Goal: Information Seeking & Learning: Learn about a topic

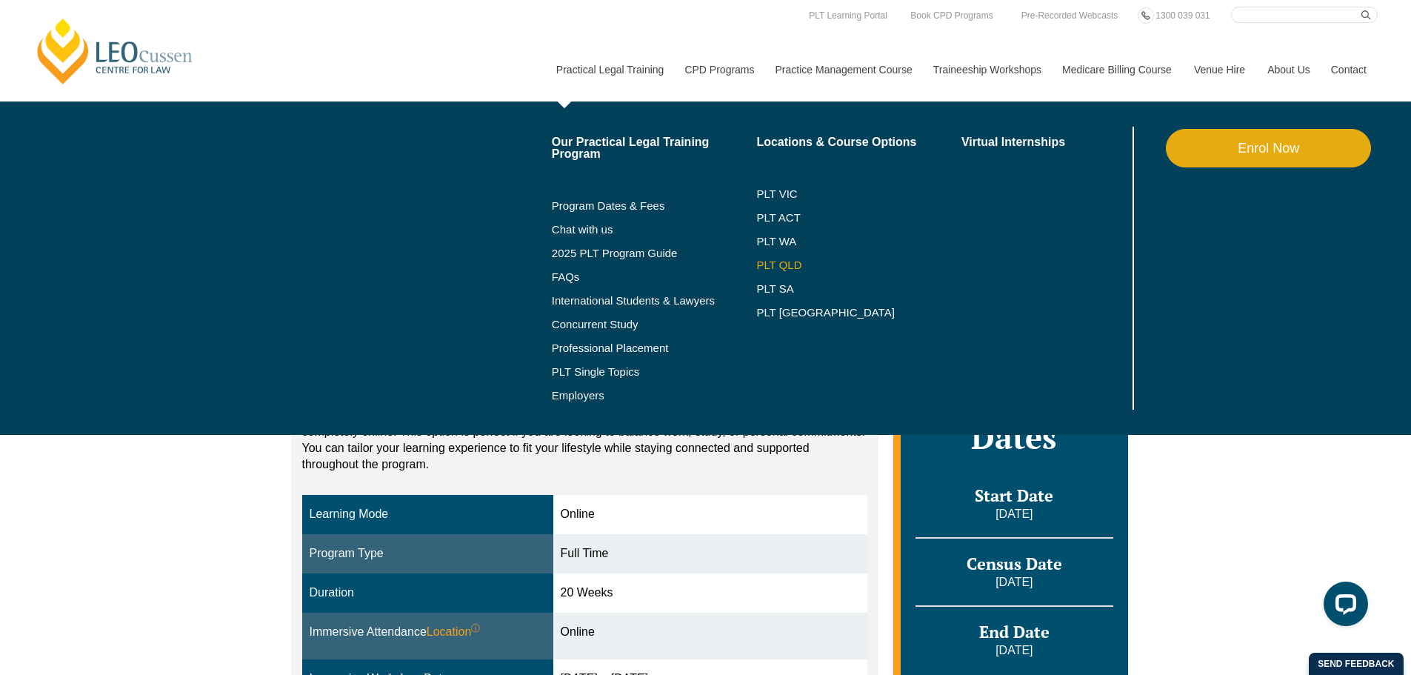
click at [782, 259] on link "PLT QLD" at bounding box center [858, 265] width 205 height 12
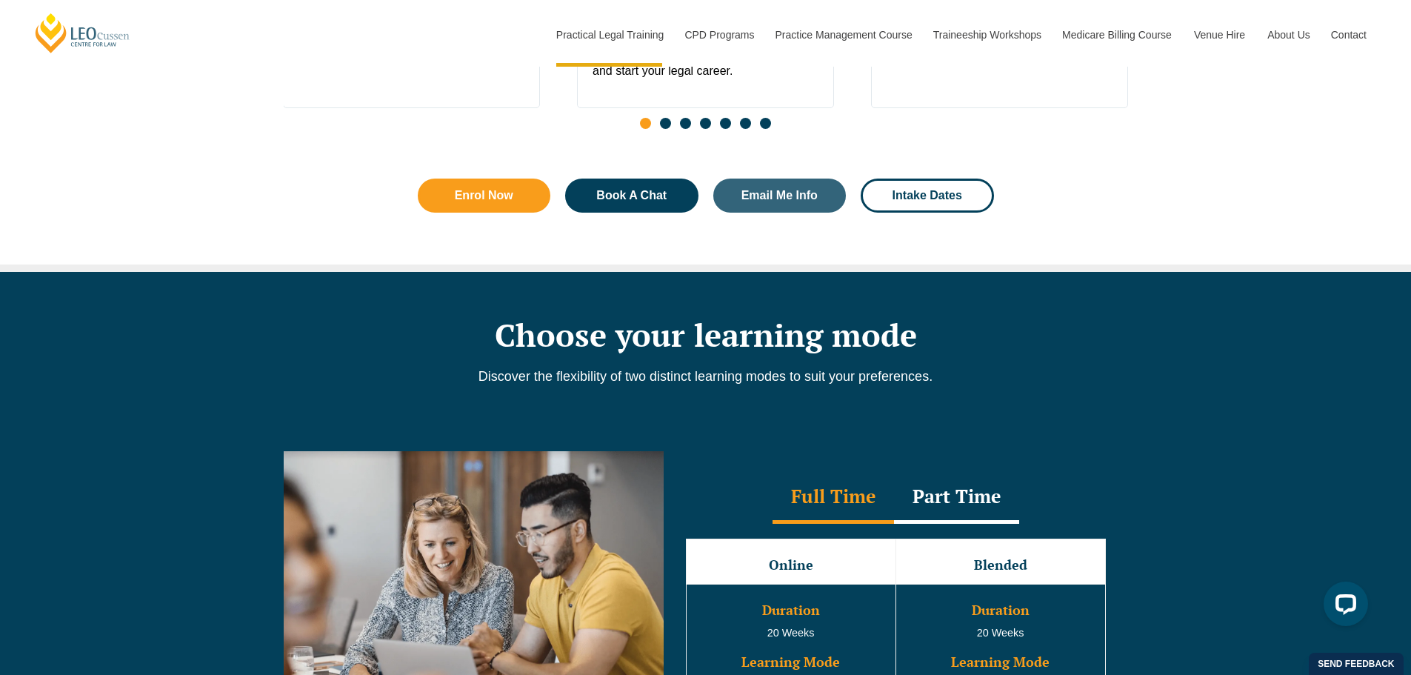
scroll to position [1185, 0]
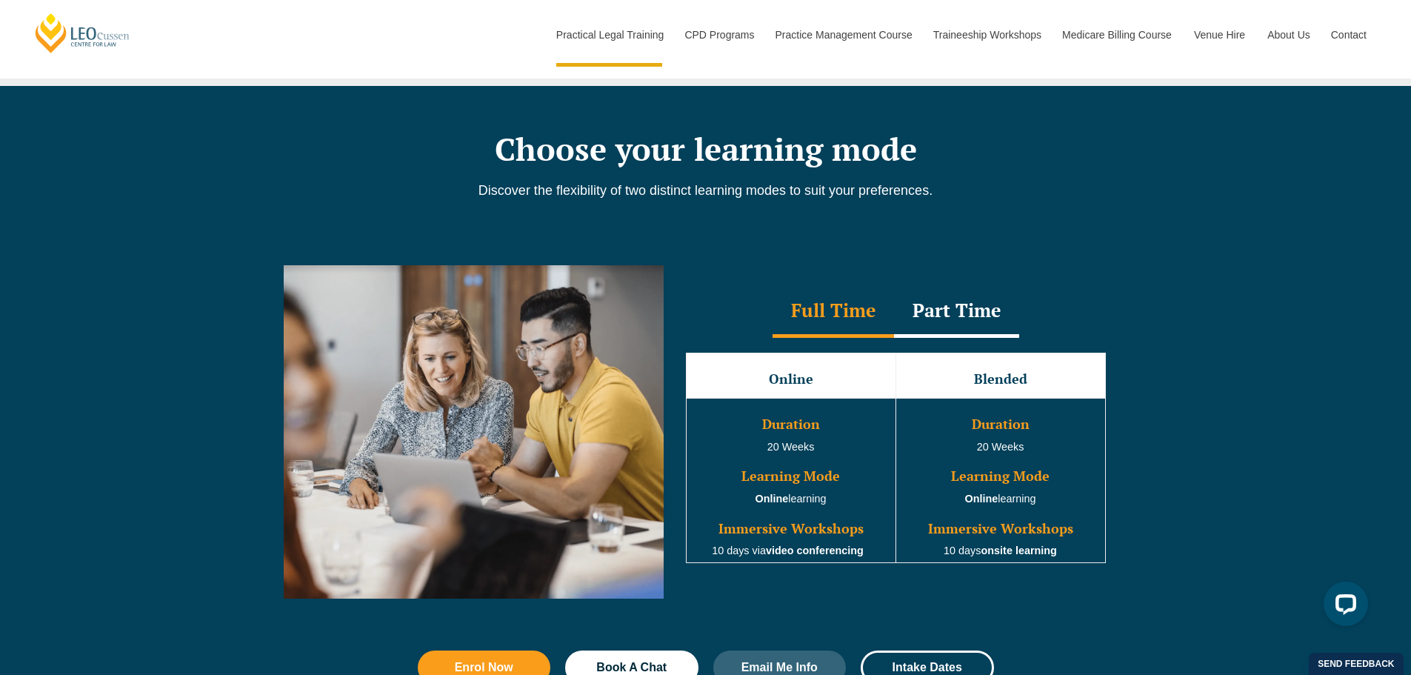
click at [962, 316] on div "Part Time" at bounding box center [956, 312] width 125 height 52
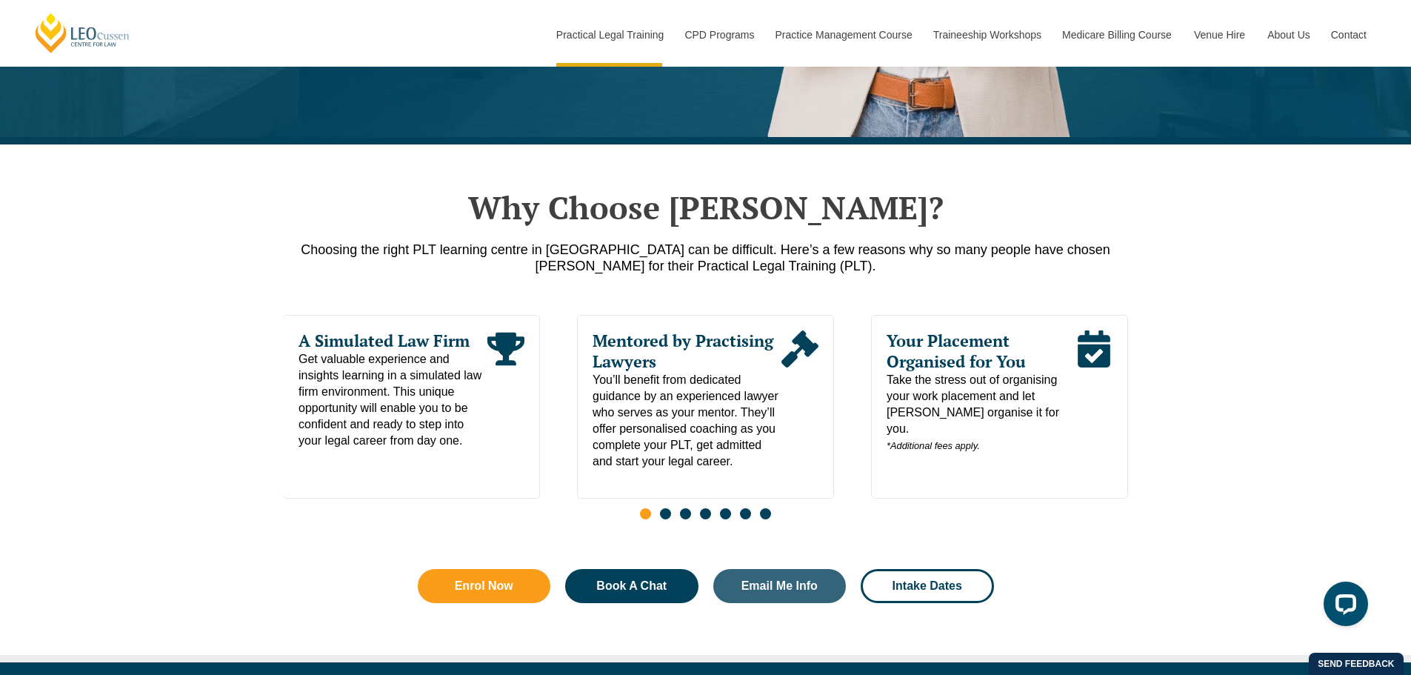
scroll to position [667, 0]
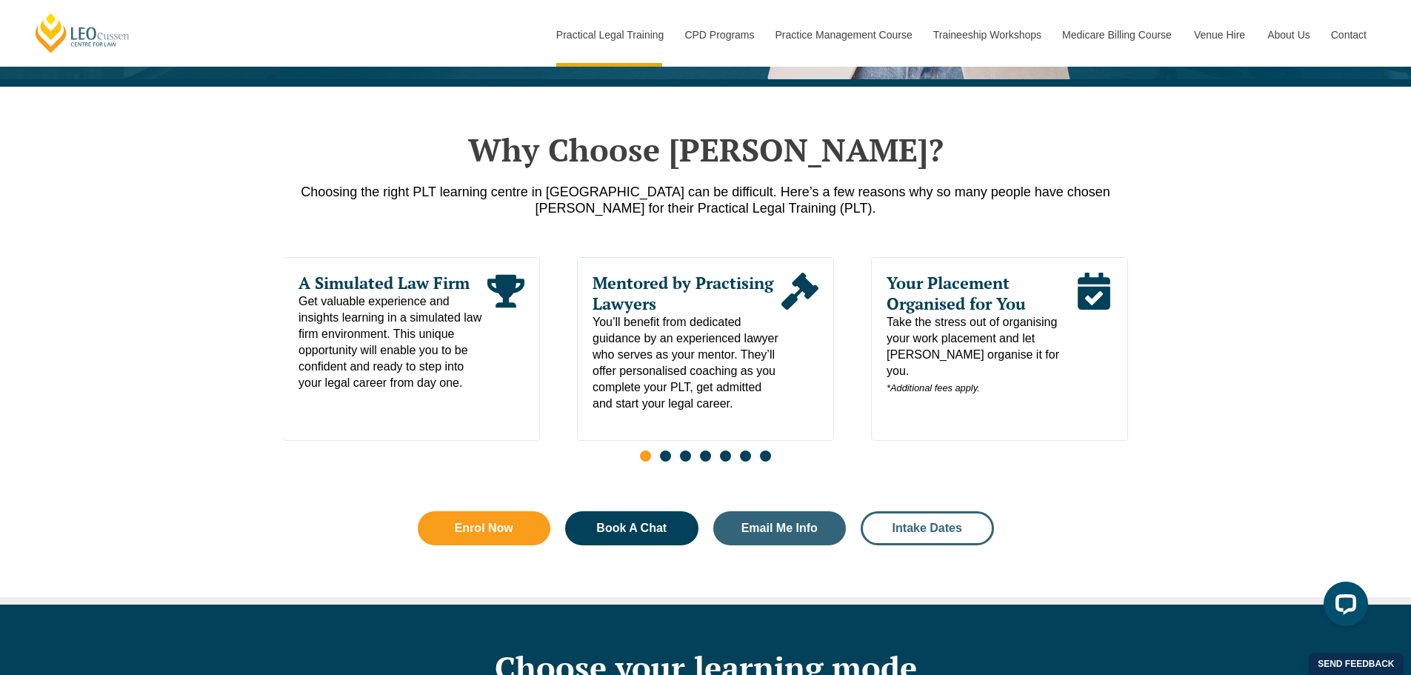
click at [940, 545] on link "Intake Dates" at bounding box center [927, 528] width 133 height 34
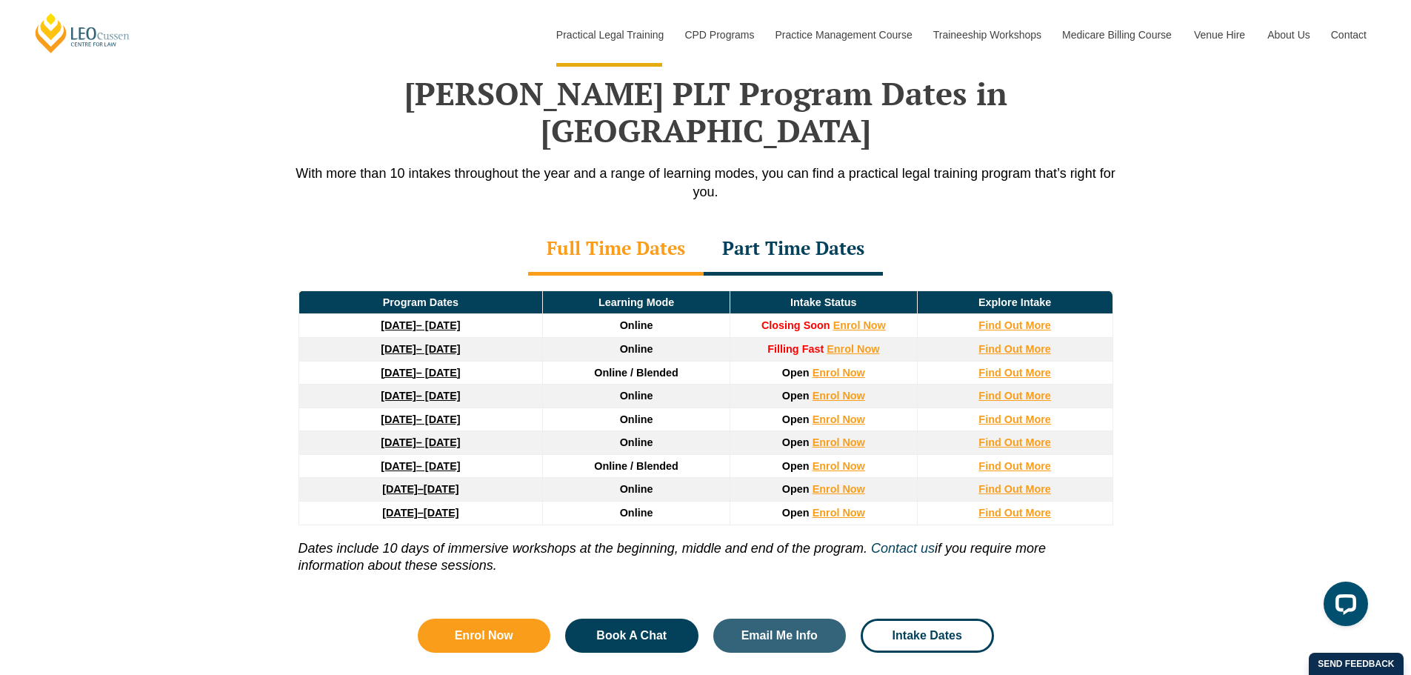
scroll to position [1934, 0]
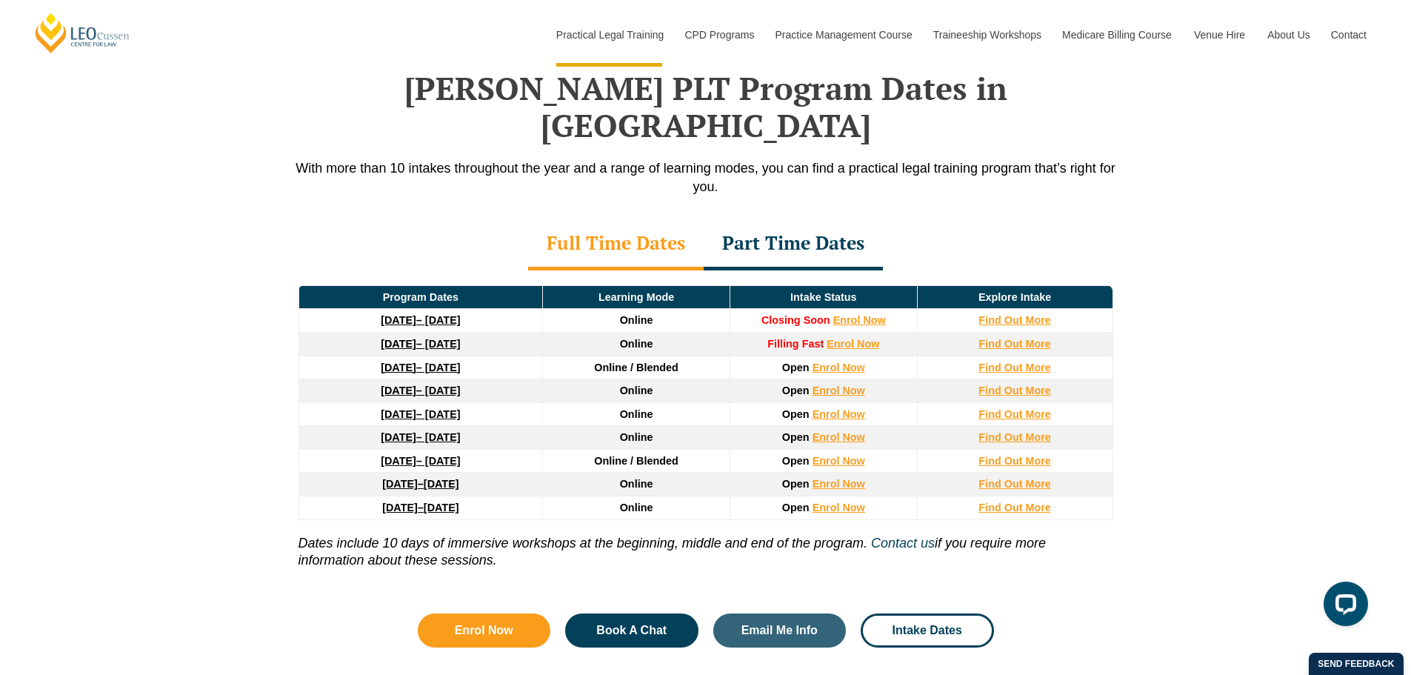
click at [745, 219] on div "Part Time Dates" at bounding box center [793, 245] width 179 height 52
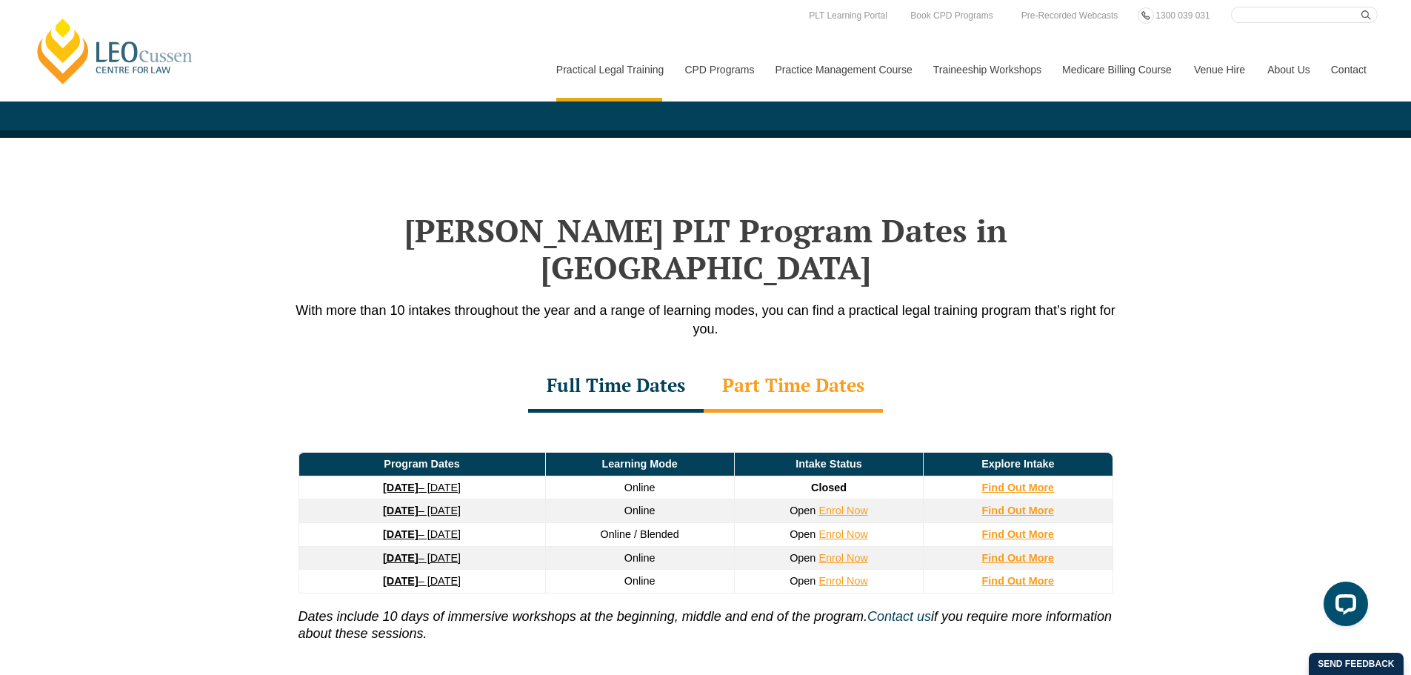
scroll to position [1785, 0]
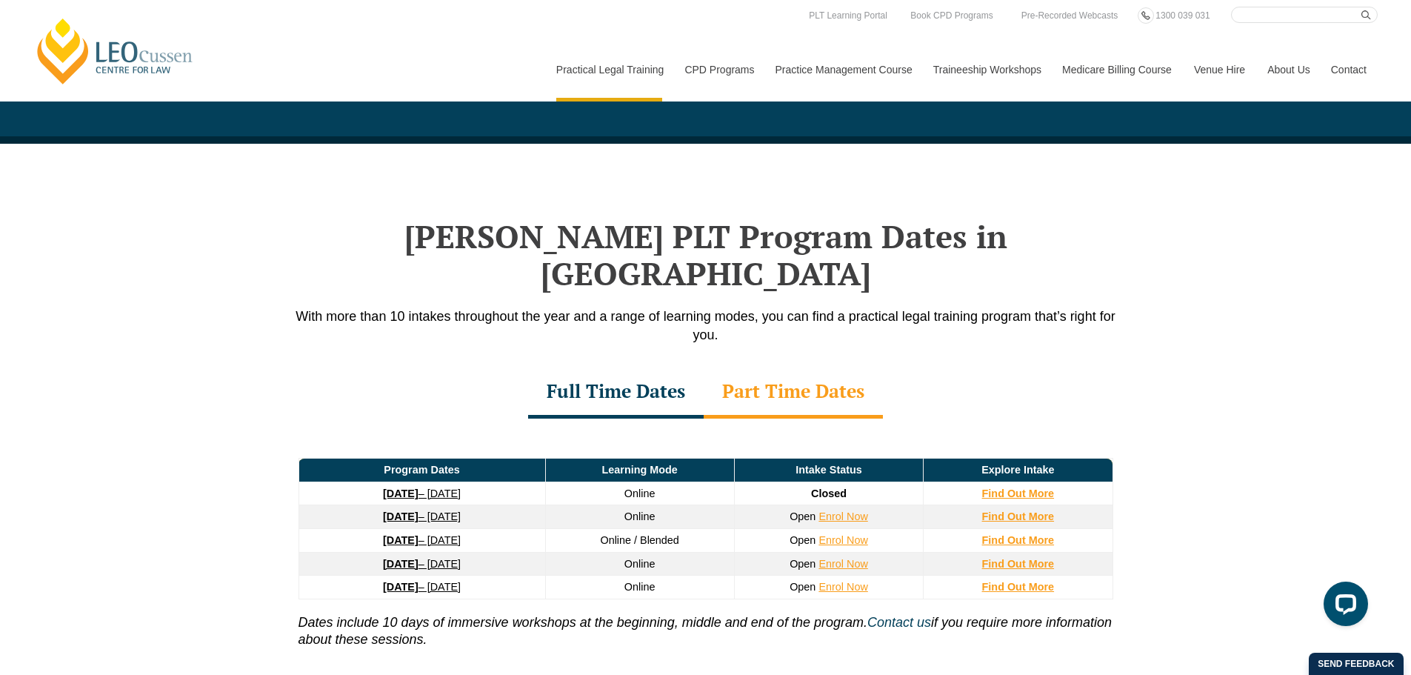
click at [630, 367] on div "Full Time Dates" at bounding box center [616, 393] width 176 height 52
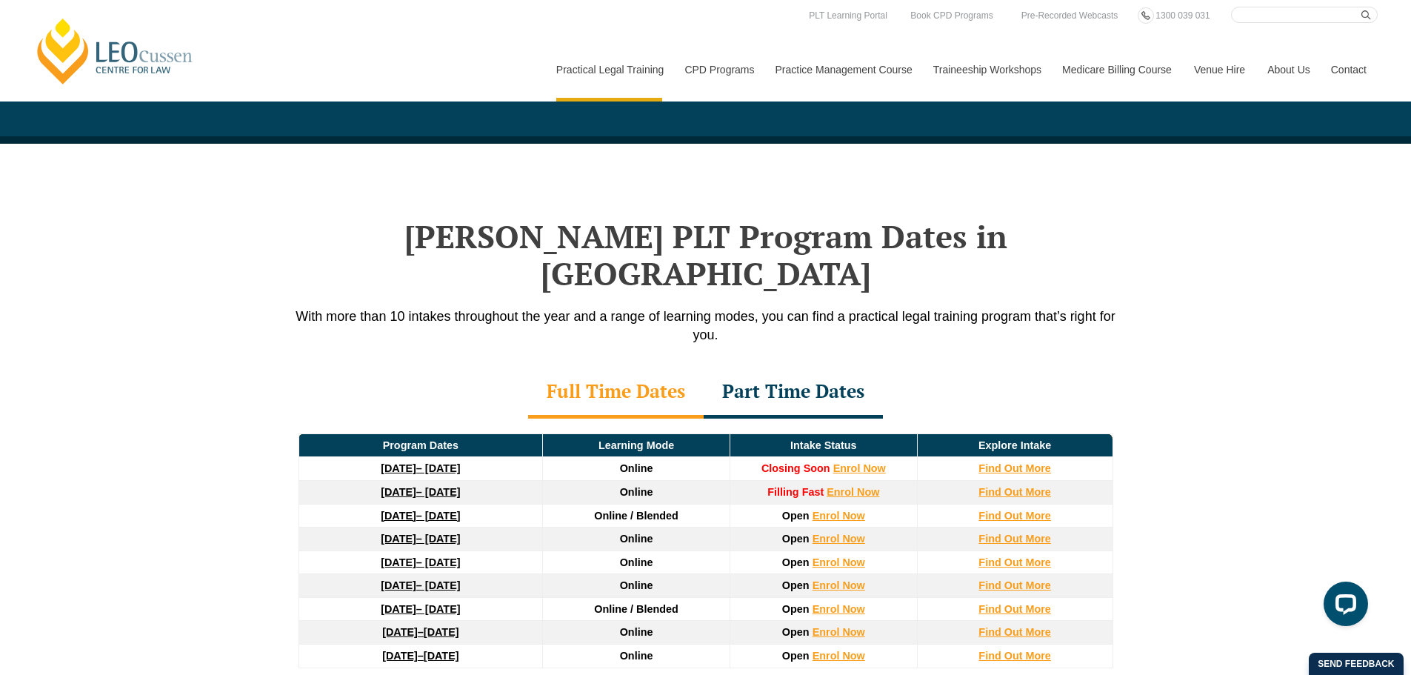
click at [765, 367] on div "Part Time Dates" at bounding box center [793, 393] width 179 height 52
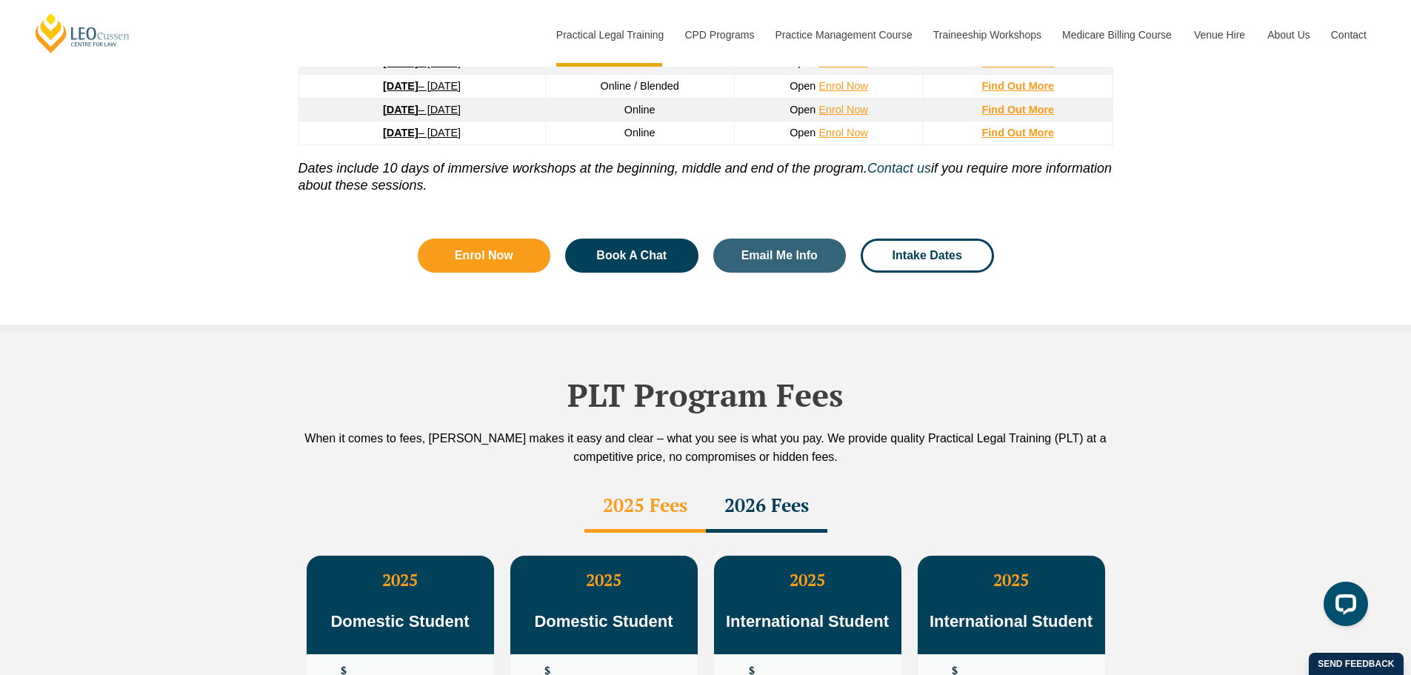
scroll to position [1934, 0]
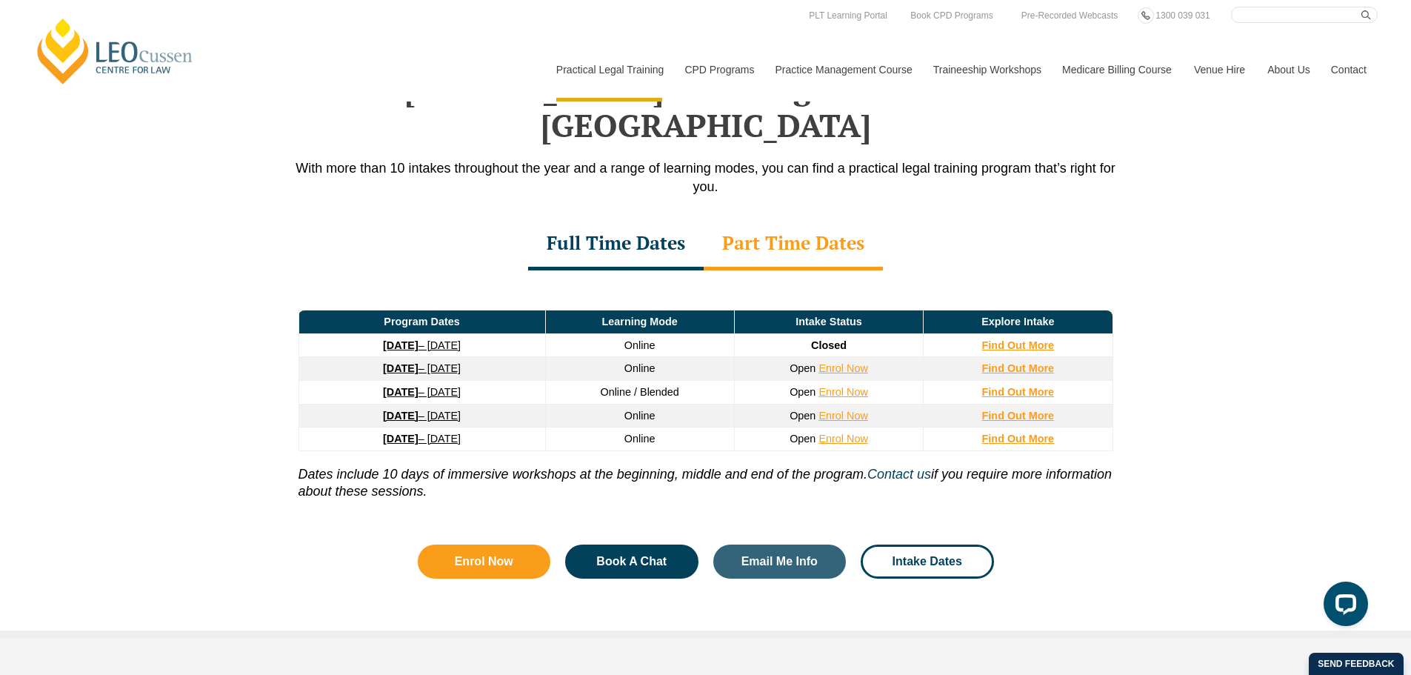
click at [461, 362] on link "27 January 2026 – 21 August 2026" at bounding box center [422, 368] width 78 height 12
